Goal: Browse casually

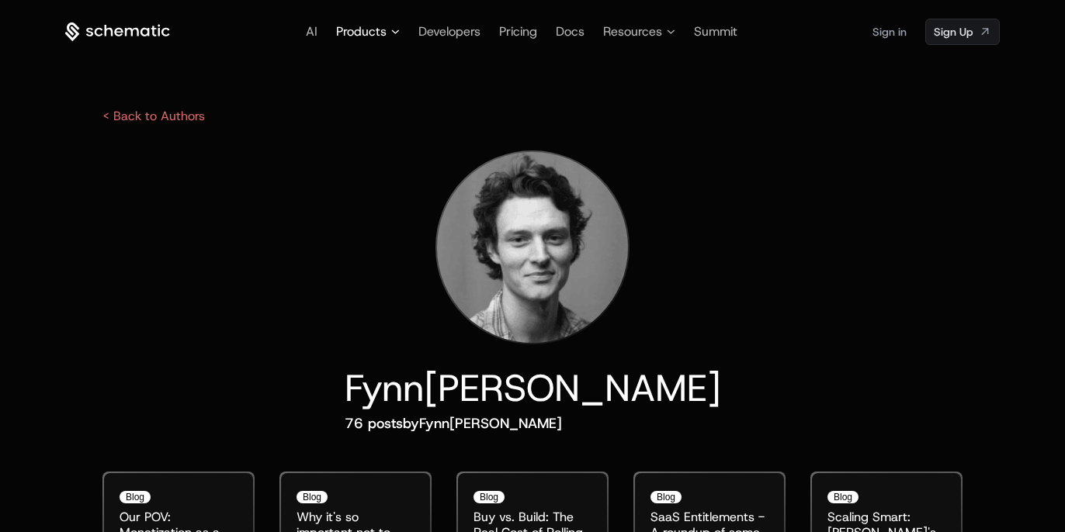
click at [372, 31] on span "Products" at bounding box center [361, 32] width 50 height 19
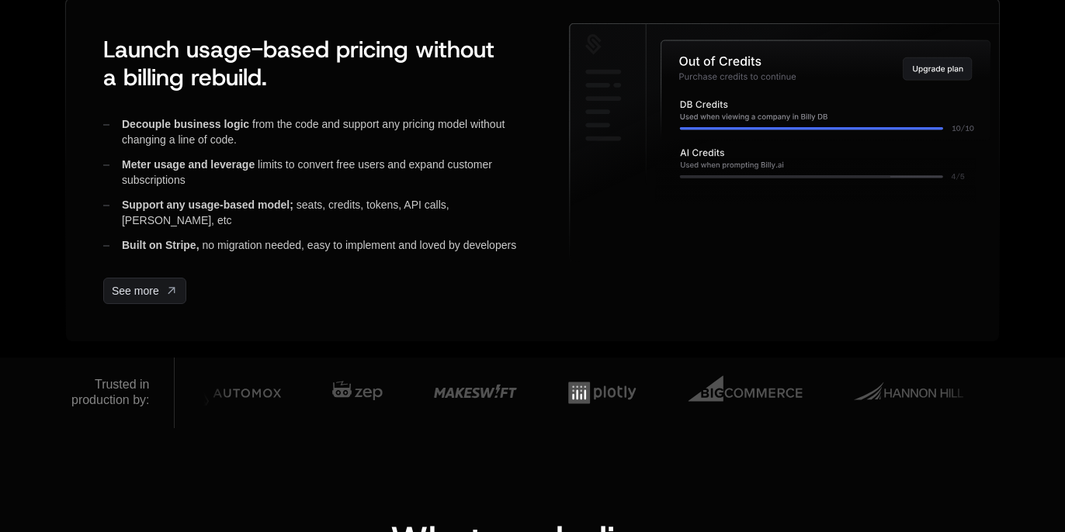
scroll to position [589, 0]
